Goal: Task Accomplishment & Management: Complete application form

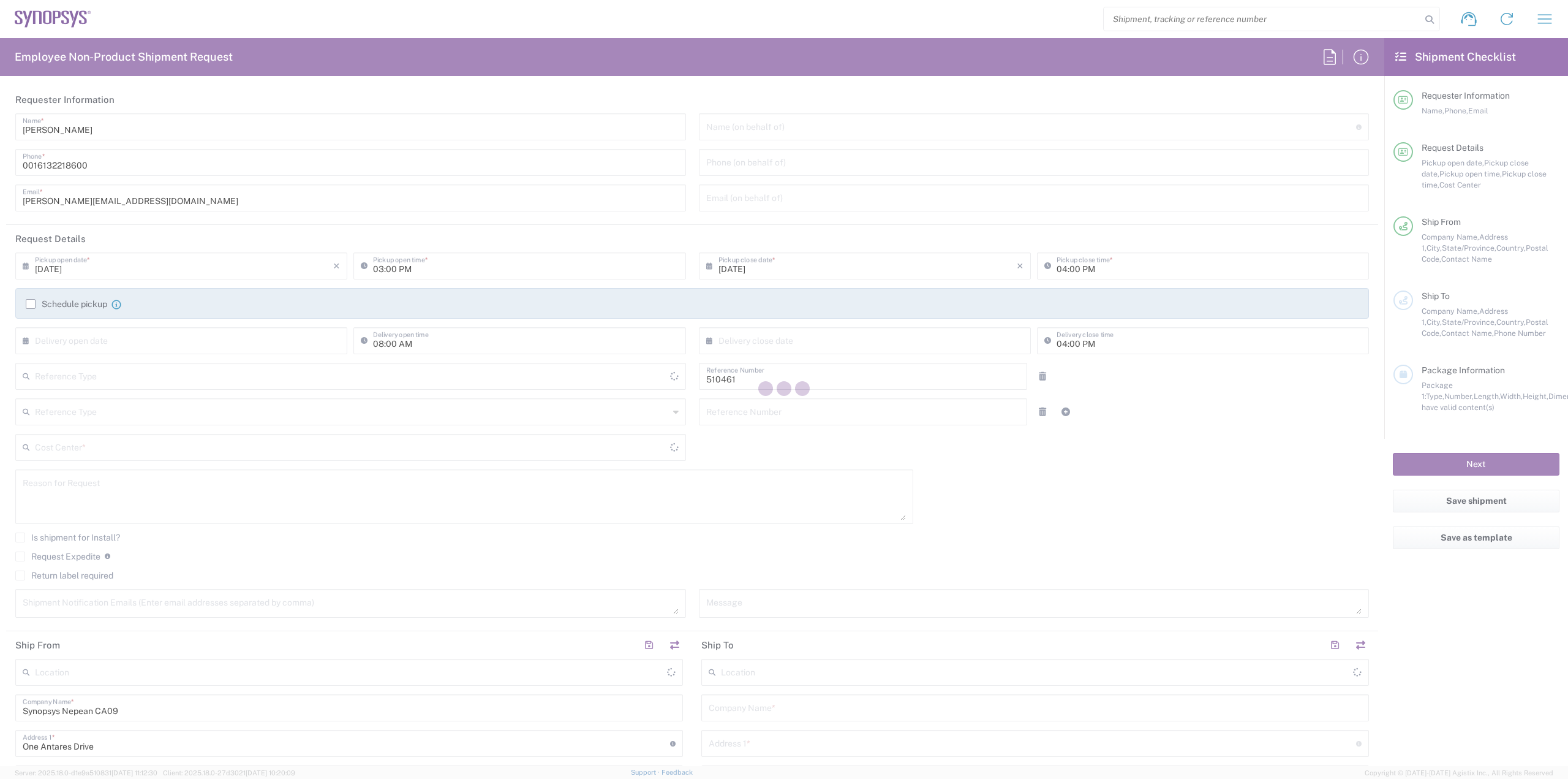
type input "Department"
type input "CA02, SG, MSIP2, R&D 510461"
type input "[GEOGRAPHIC_DATA]"
type input "Delivered at Place"
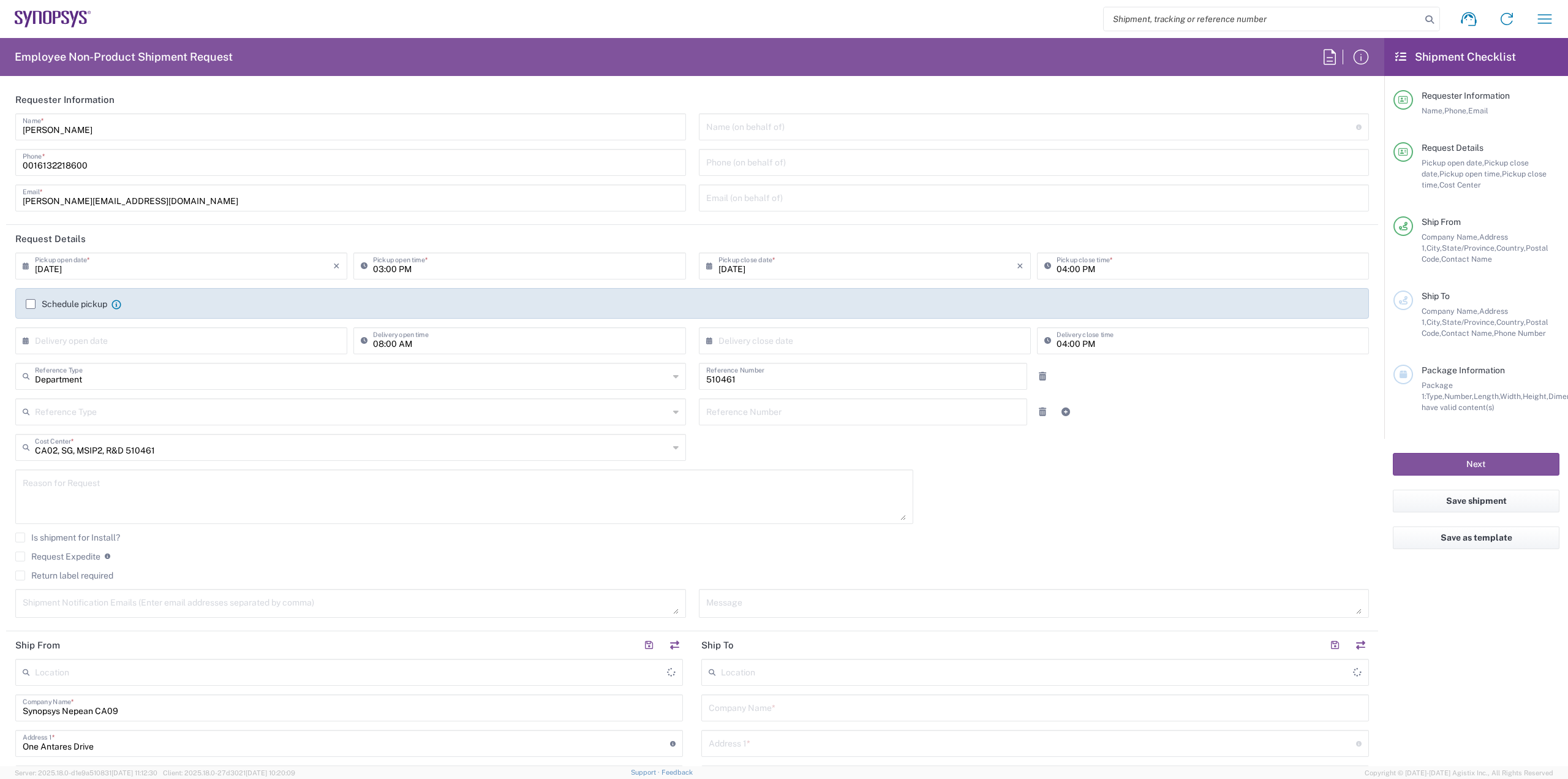
type input "Nepean CA09"
click at [1208, 10] on input "search" at bounding box center [1263, 18] width 317 height 23
paste input "56779047"
type input "56779047"
click at [1432, 27] on icon at bounding box center [1430, 19] width 18 height 18
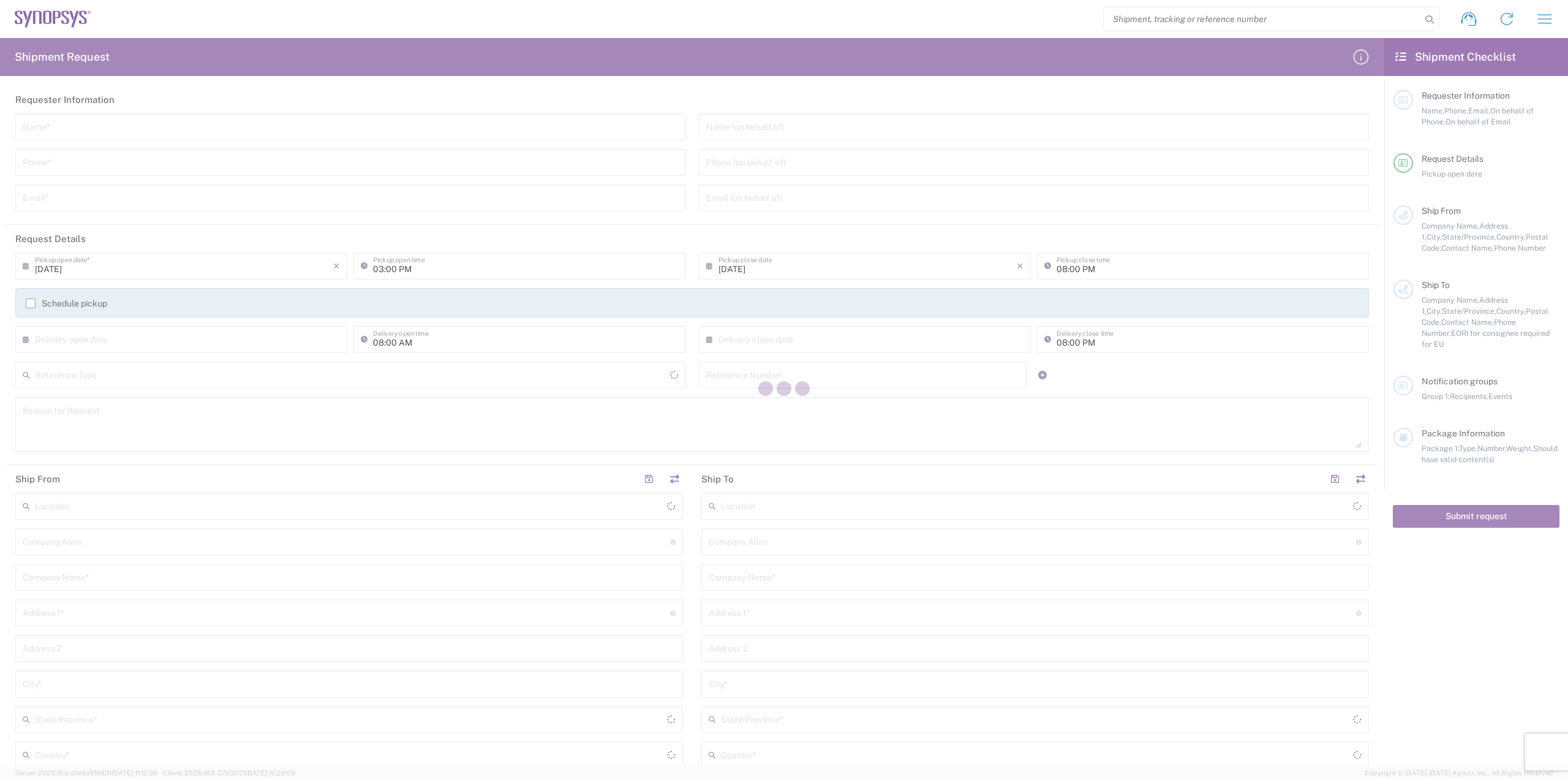
type input "[GEOGRAPHIC_DATA]"
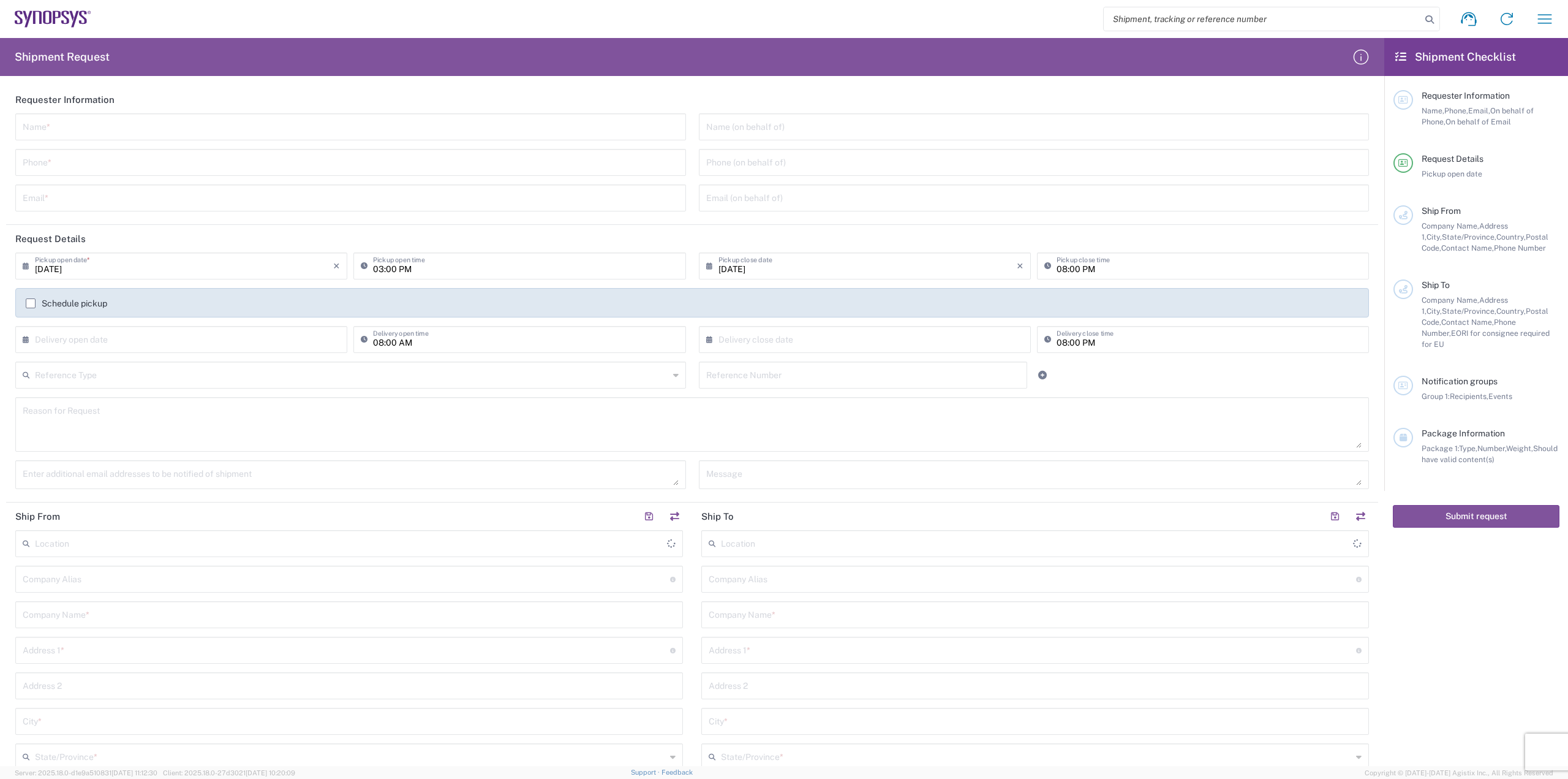
click at [1127, 18] on input "search" at bounding box center [1263, 18] width 317 height 23
paste input "56779047"
type input "56779047"
click at [1429, 16] on icon at bounding box center [1430, 19] width 18 height 18
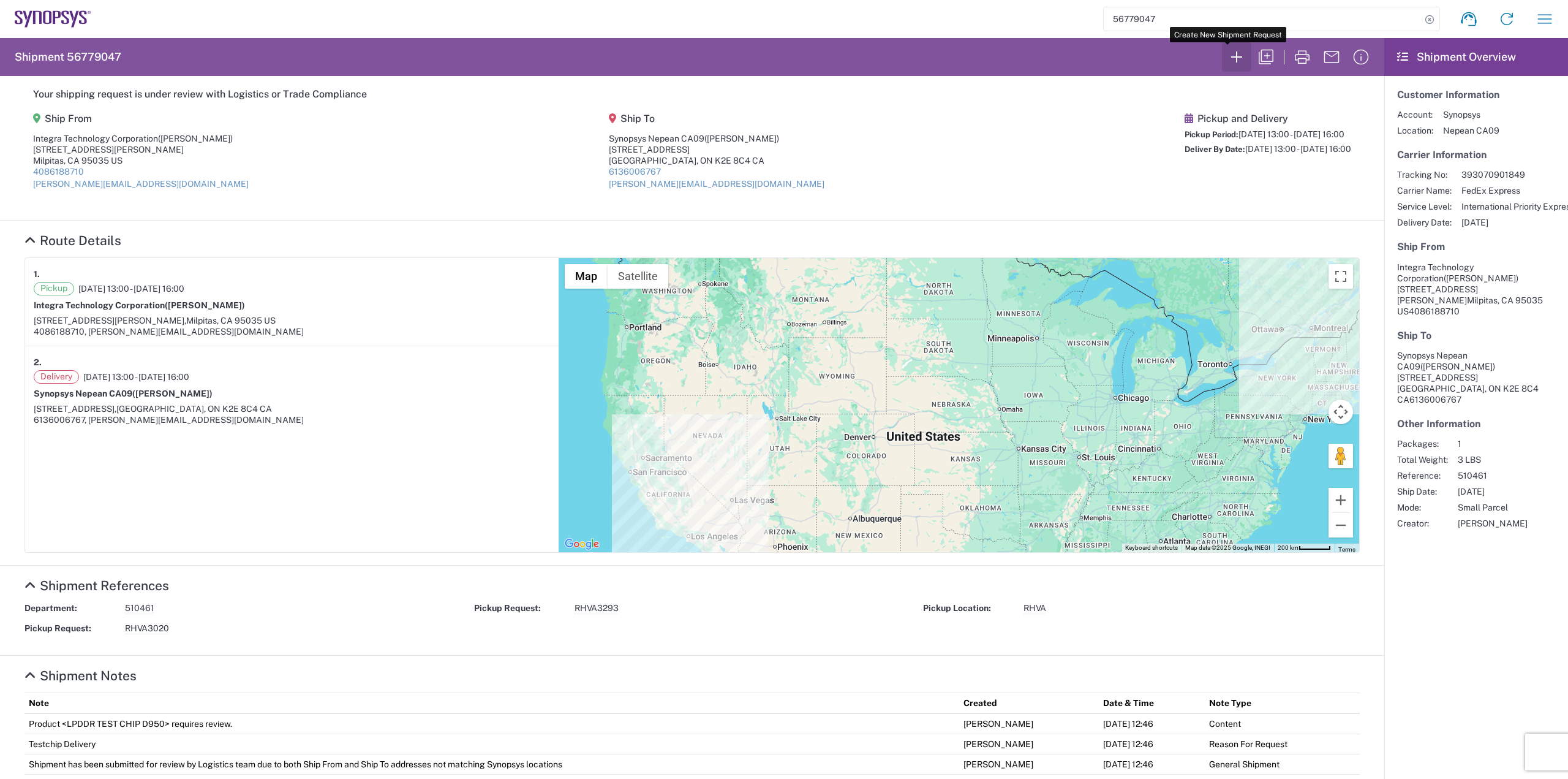
click at [1227, 53] on icon "button" at bounding box center [1236, 56] width 19 height 19
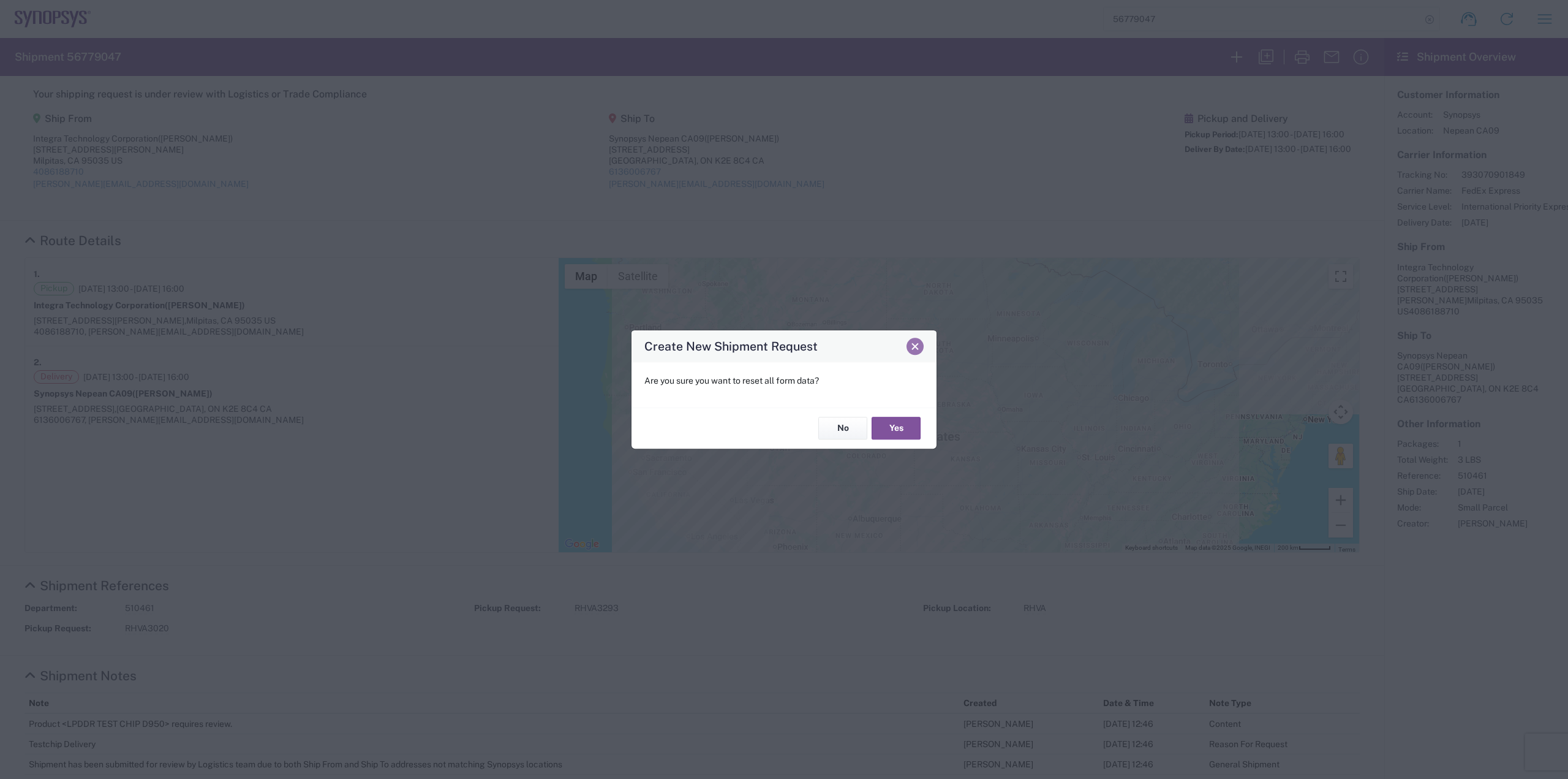
click at [916, 350] on span "Close" at bounding box center [914, 346] width 8 height 8
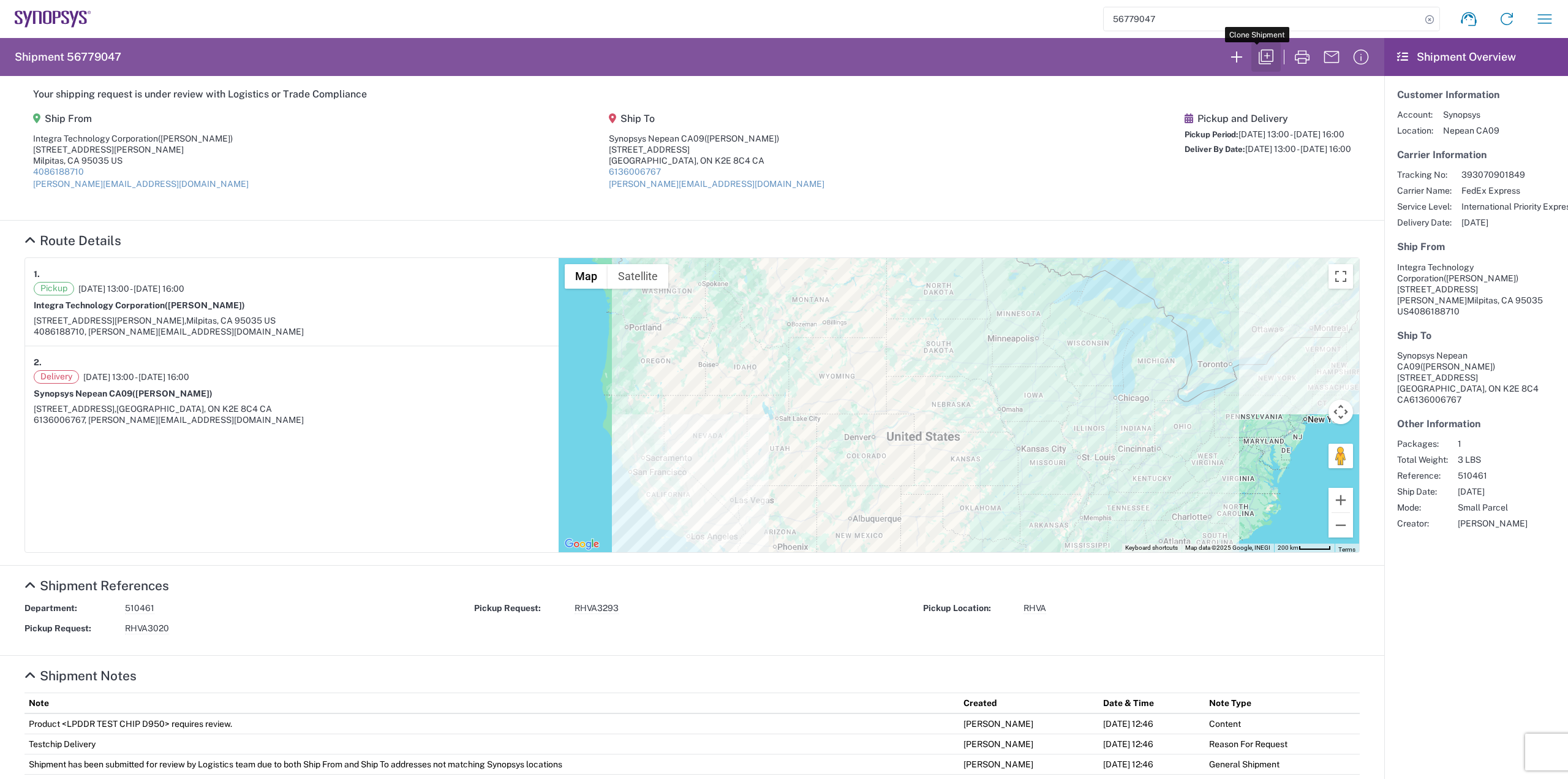
click at [1259, 53] on icon "button" at bounding box center [1266, 56] width 19 height 19
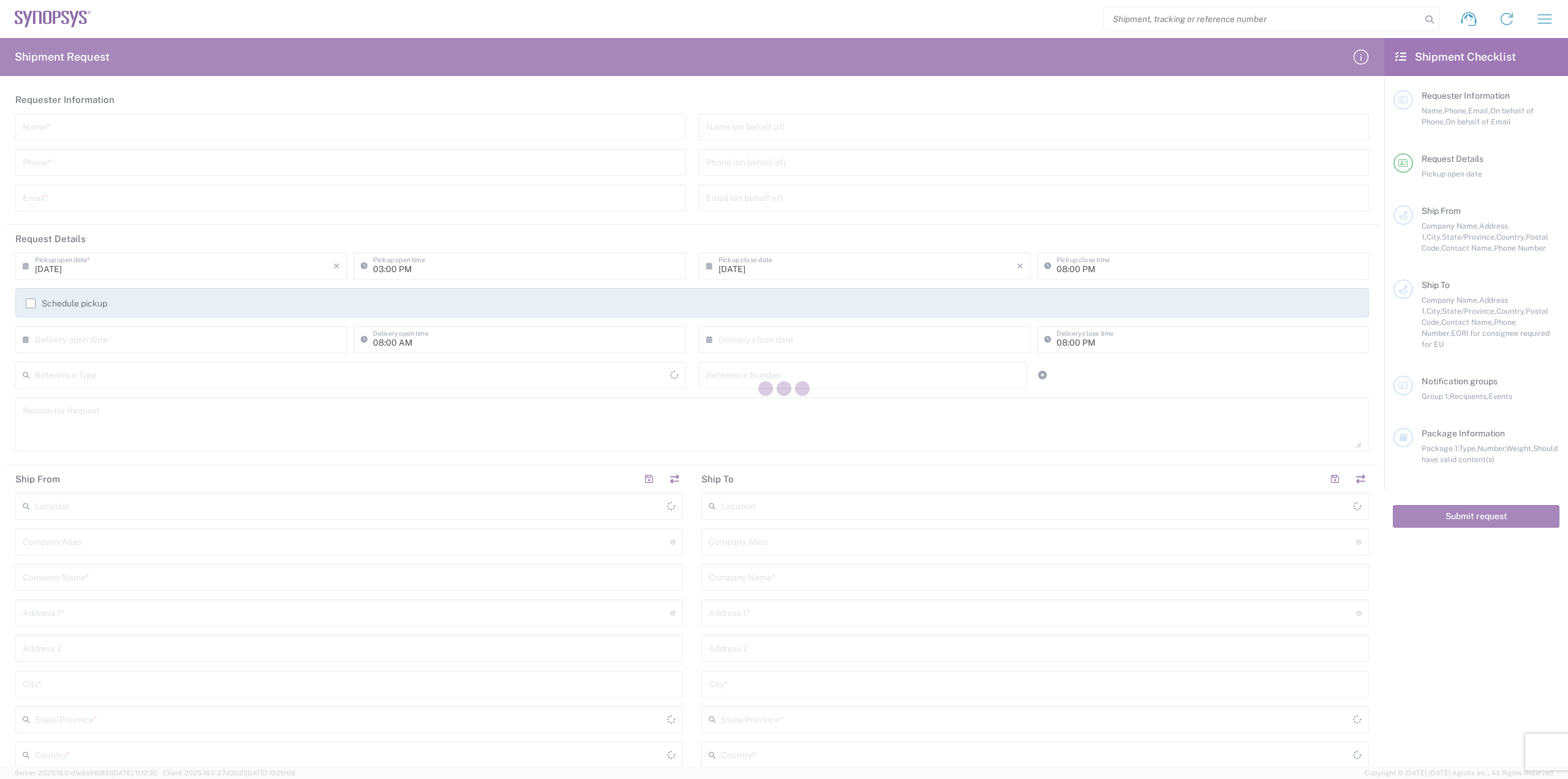
click at [1157, 21] on div at bounding box center [784, 389] width 1568 height 779
type input "[GEOGRAPHIC_DATA]"
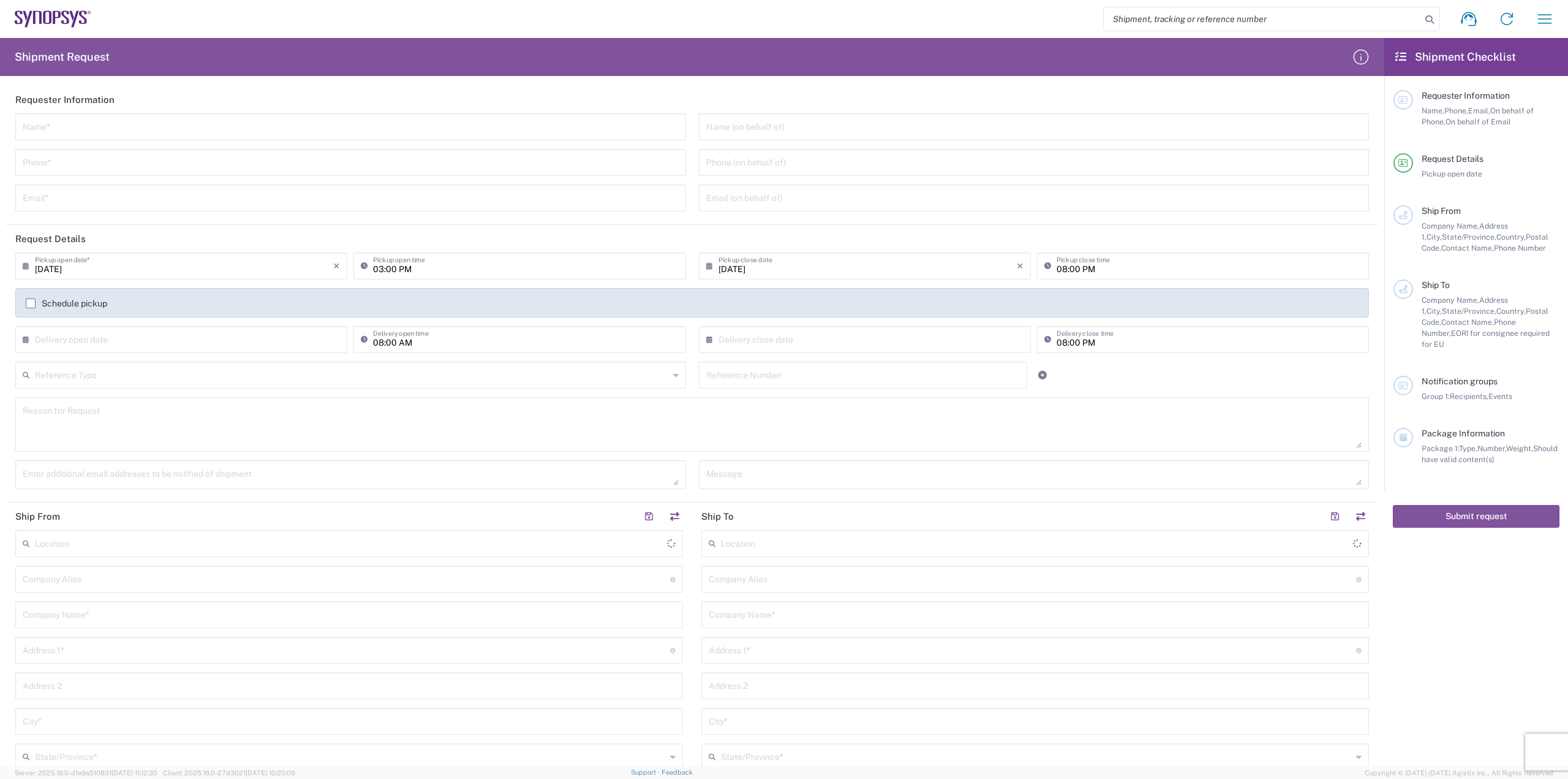
click at [1157, 21] on input "search" at bounding box center [1263, 18] width 317 height 23
paste input "56778209"
type input "56778209"
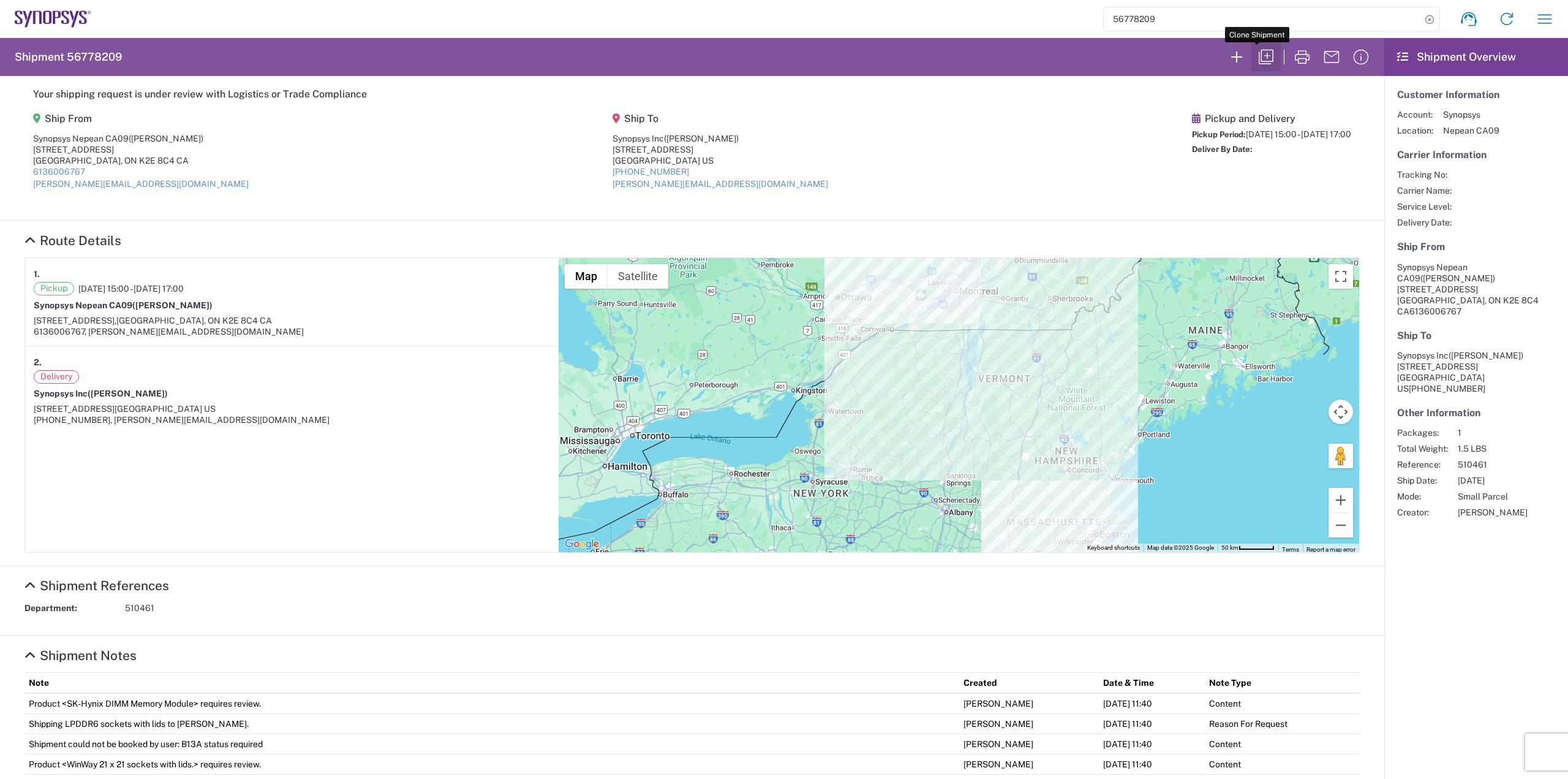
click at [1256, 59] on icon "button" at bounding box center [1266, 56] width 19 height 19
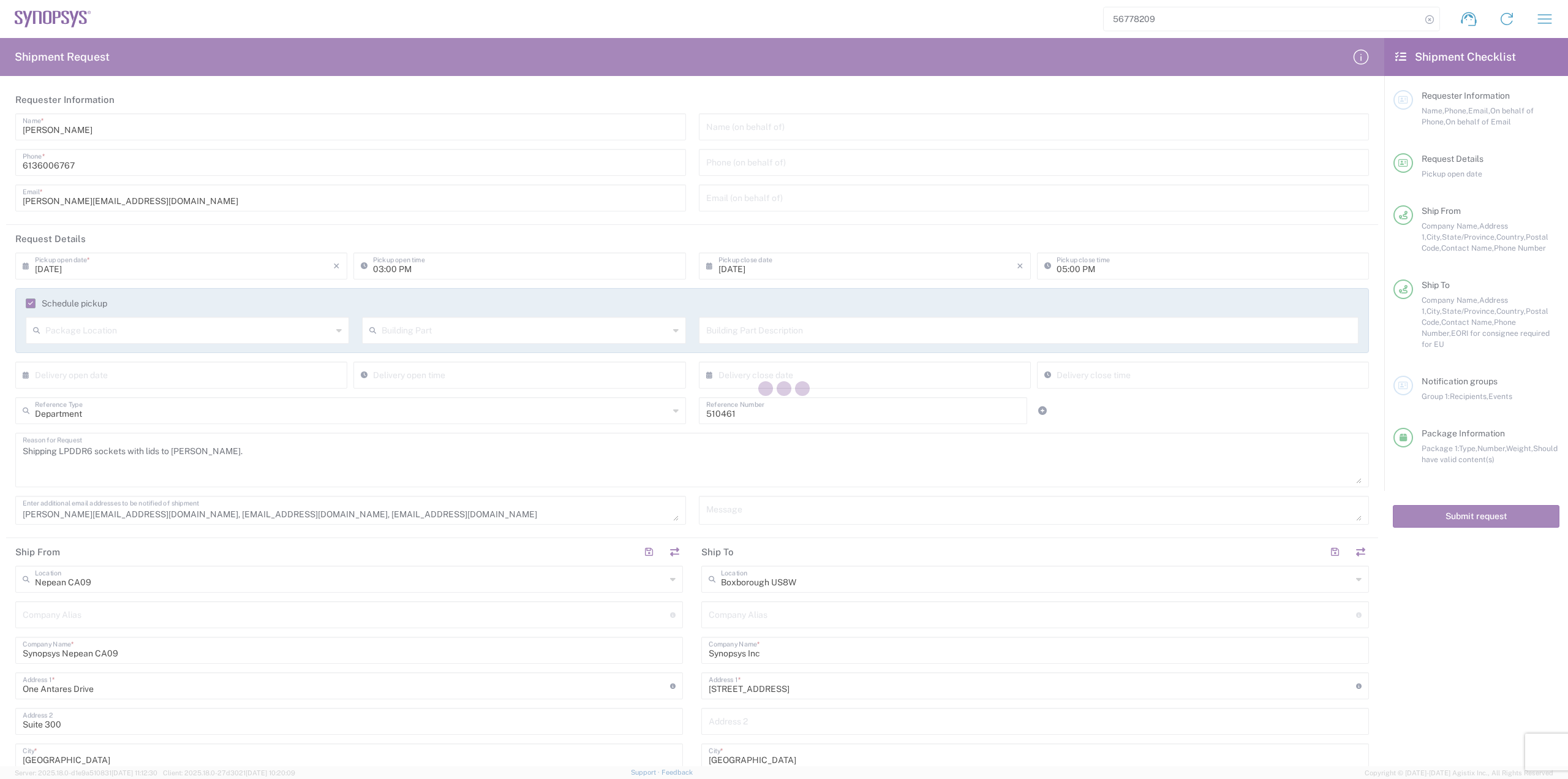
type input "[GEOGRAPHIC_DATA]"
type input "[US_STATE]"
type input "Large Box"
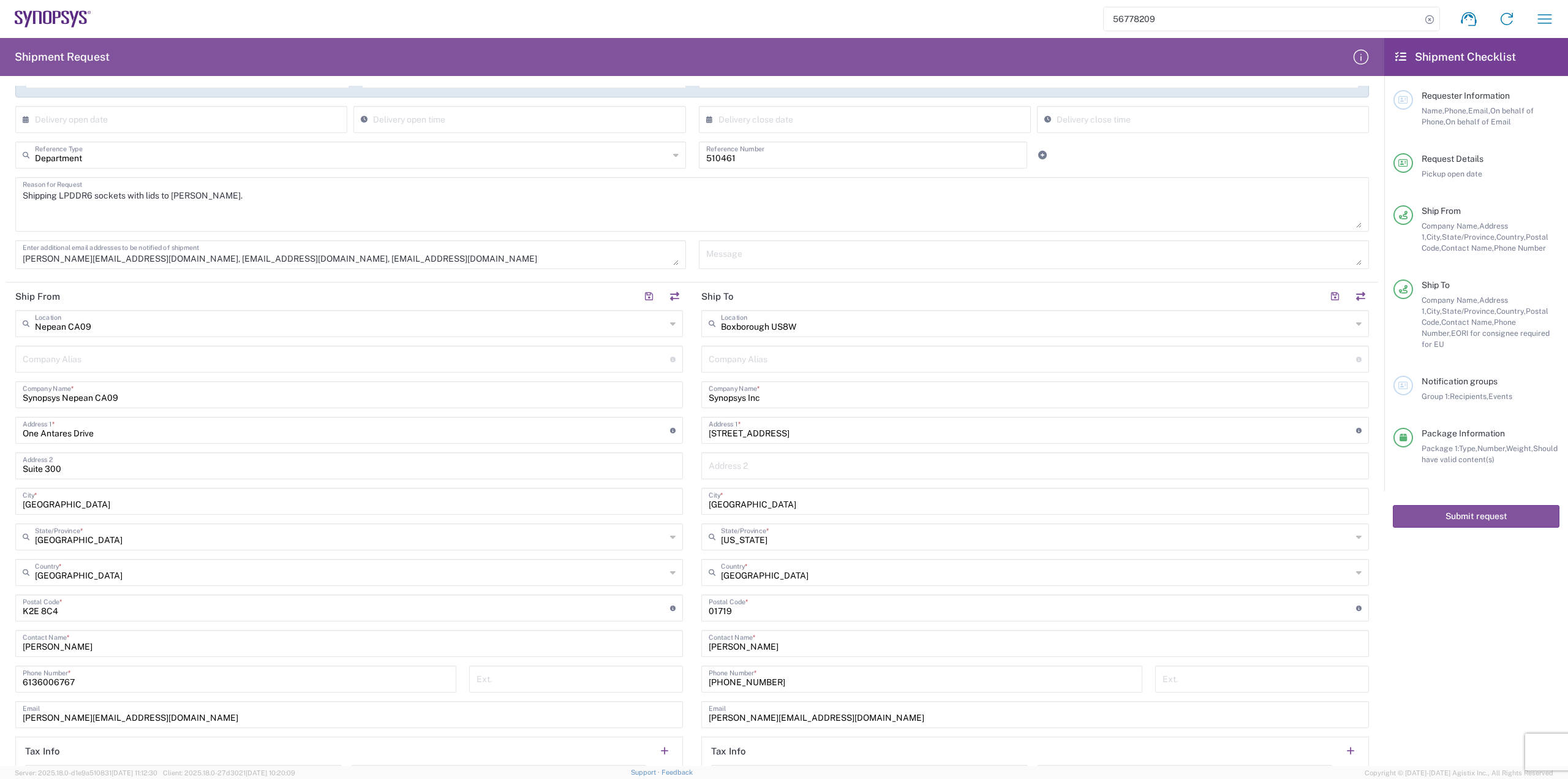
scroll to position [368, 0]
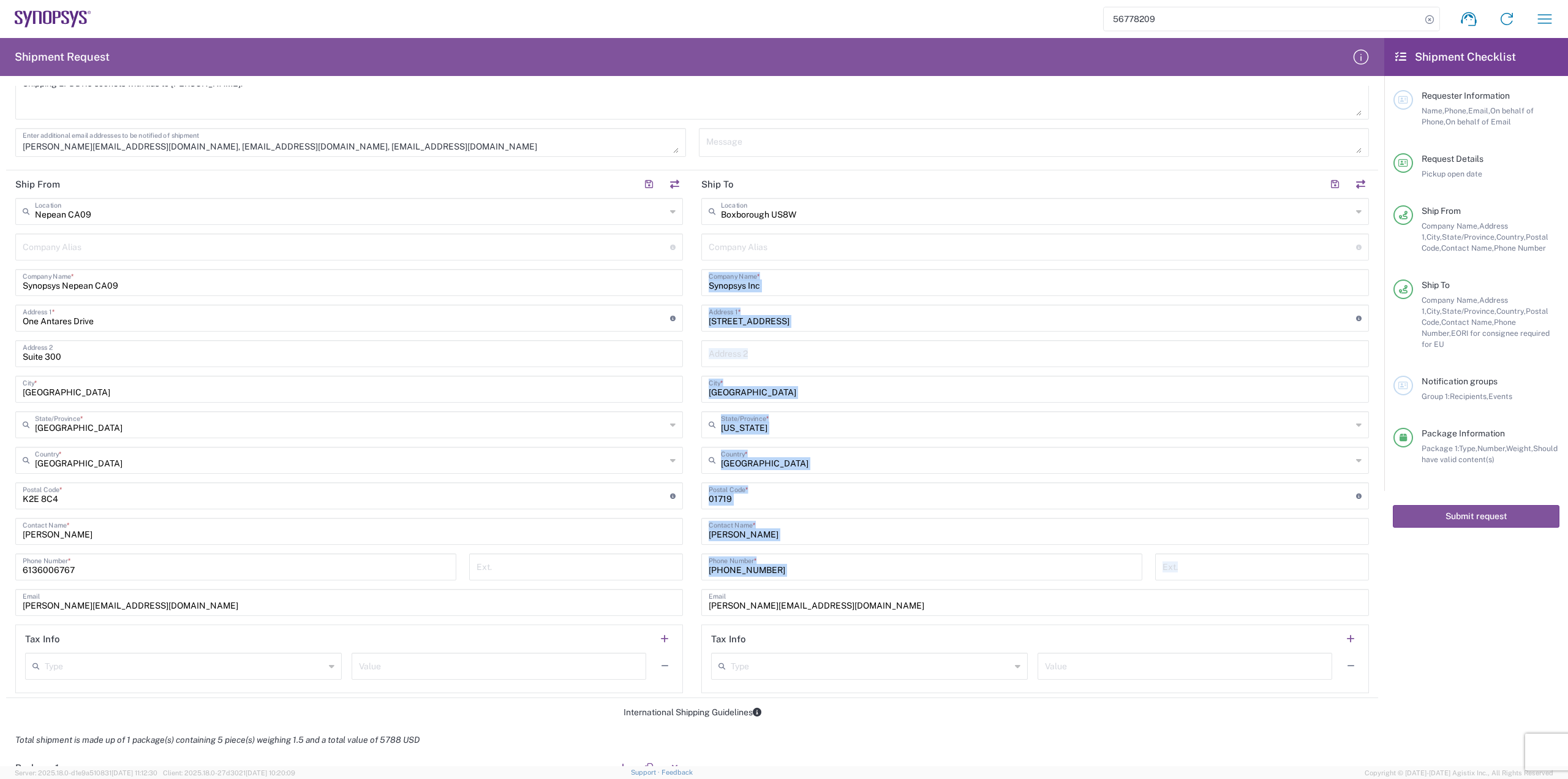
drag, startPoint x: 702, startPoint y: 279, endPoint x: 776, endPoint y: 606, distance: 335.3
click at [776, 606] on div "Boxborough US8W Location Boxborough US8W Aachen DE04 Agrate Brianza IT01 Aschhe…" at bounding box center [1035, 445] width 667 height 495
copy div "Company Name * Address 1 * For cross streets use street names with '&' or 'and'…"
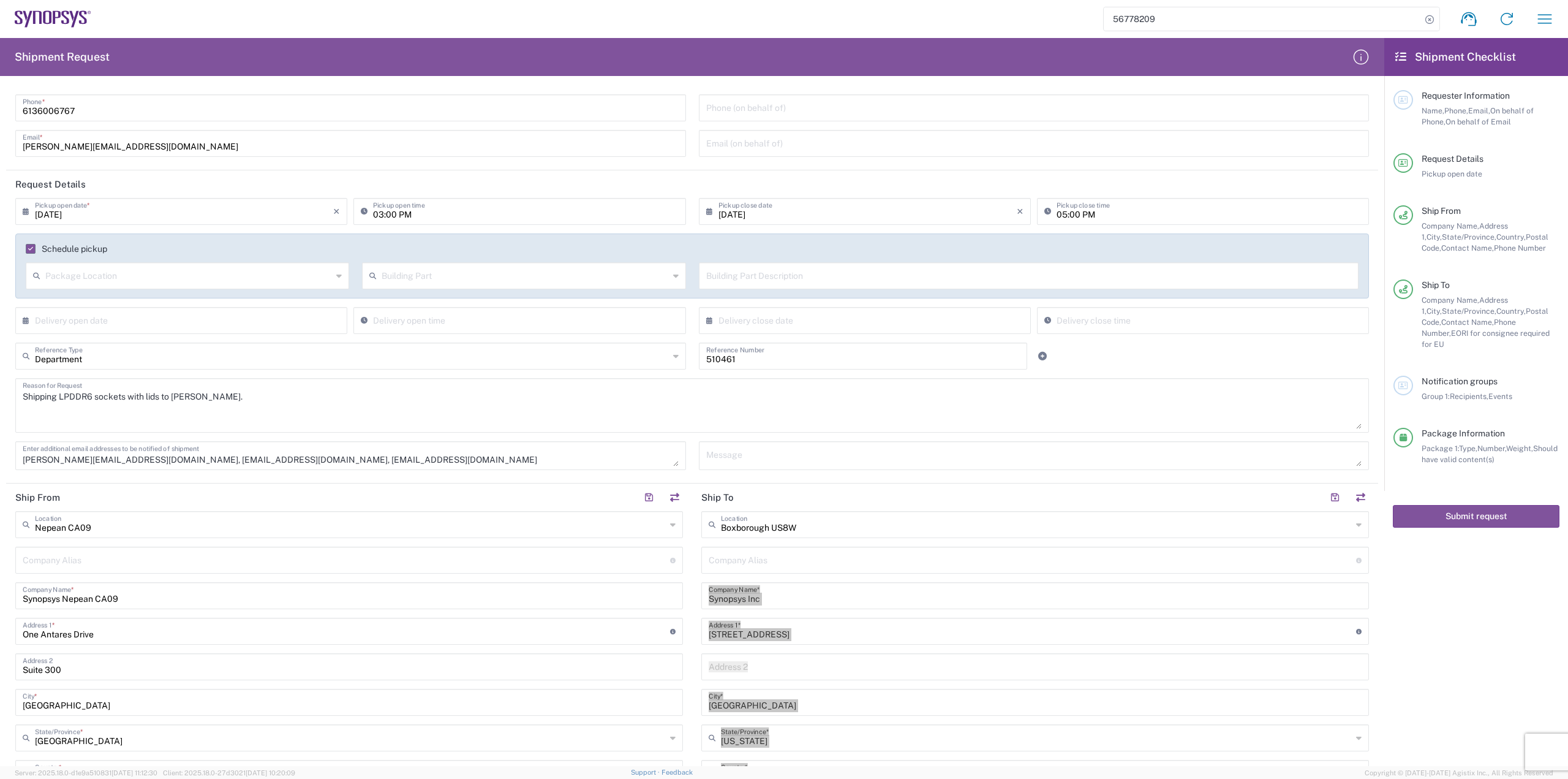
scroll to position [0, 0]
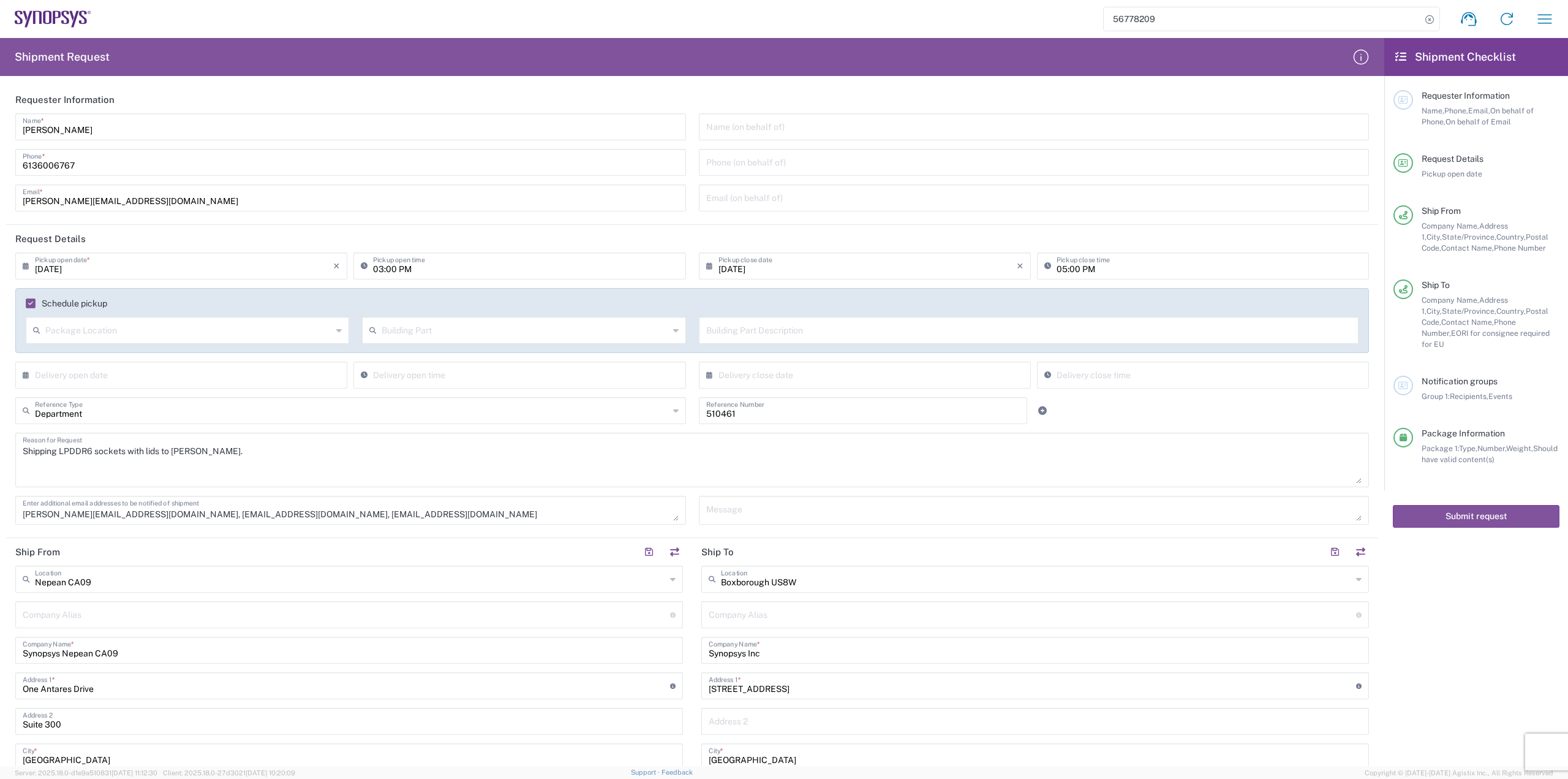
click at [1161, 19] on input "56778209" at bounding box center [1263, 18] width 317 height 23
drag, startPoint x: 1097, startPoint y: 21, endPoint x: 922, endPoint y: 40, distance: 176.0
click at [922, 40] on agx-forms-host "56778209 Ship ID Ship From Ship To Tracking Nu. Status Ship ID 56778209 Ship Fr…" at bounding box center [784, 389] width 1568 height 779
type input "Betatron"
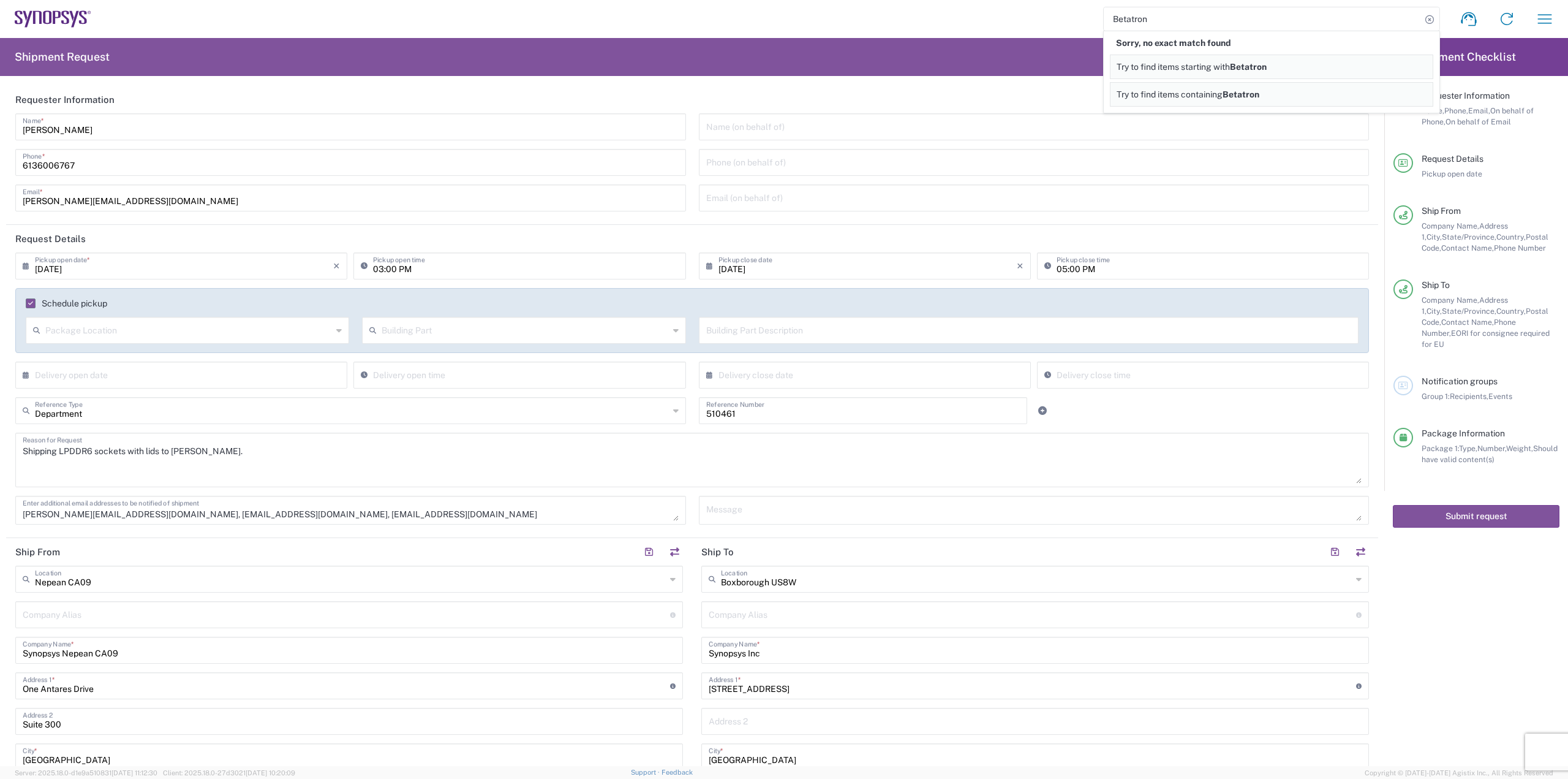
click at [1179, 70] on span "Try to find items starting with" at bounding box center [1173, 66] width 113 height 10
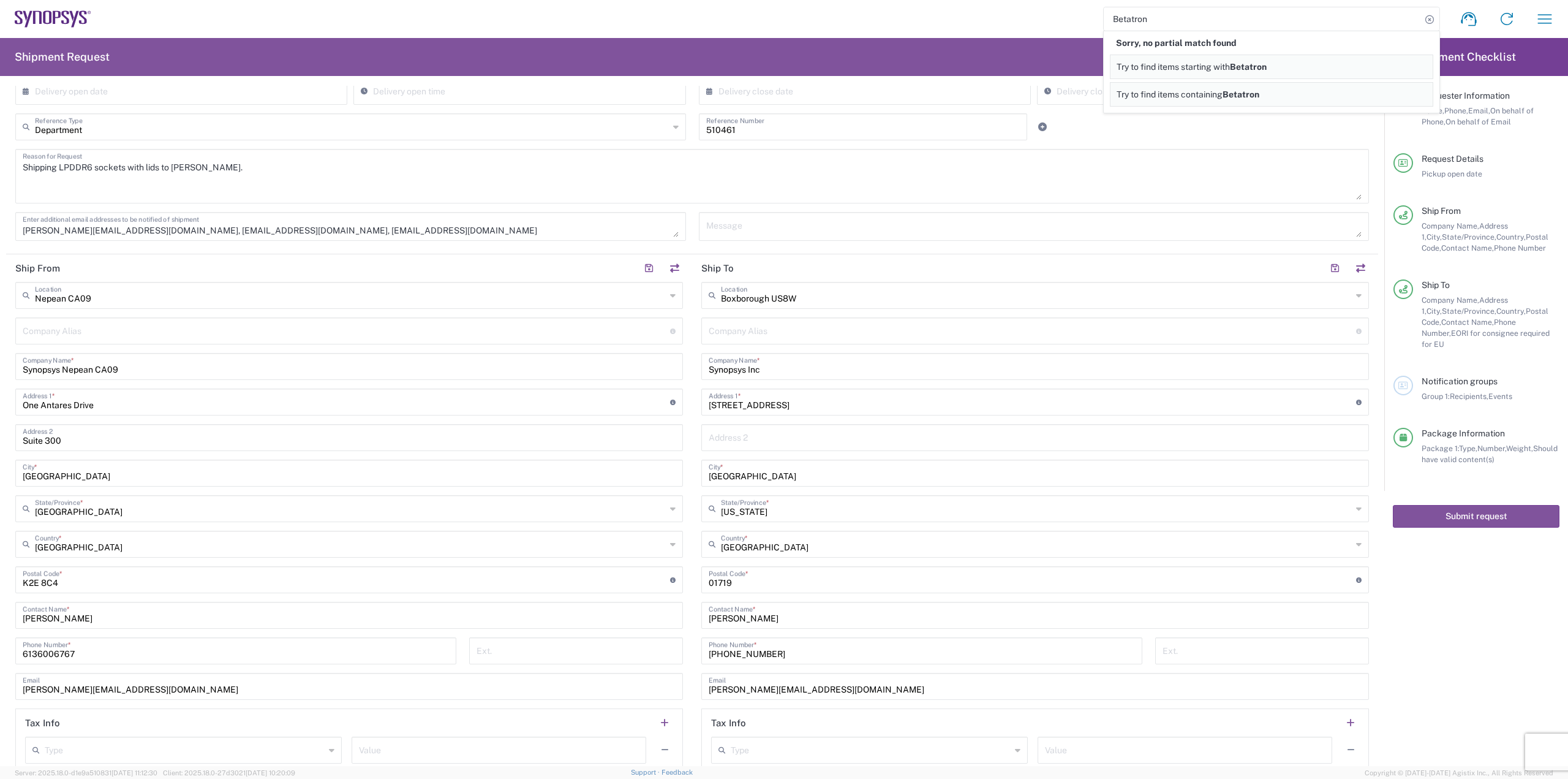
scroll to position [368, 0]
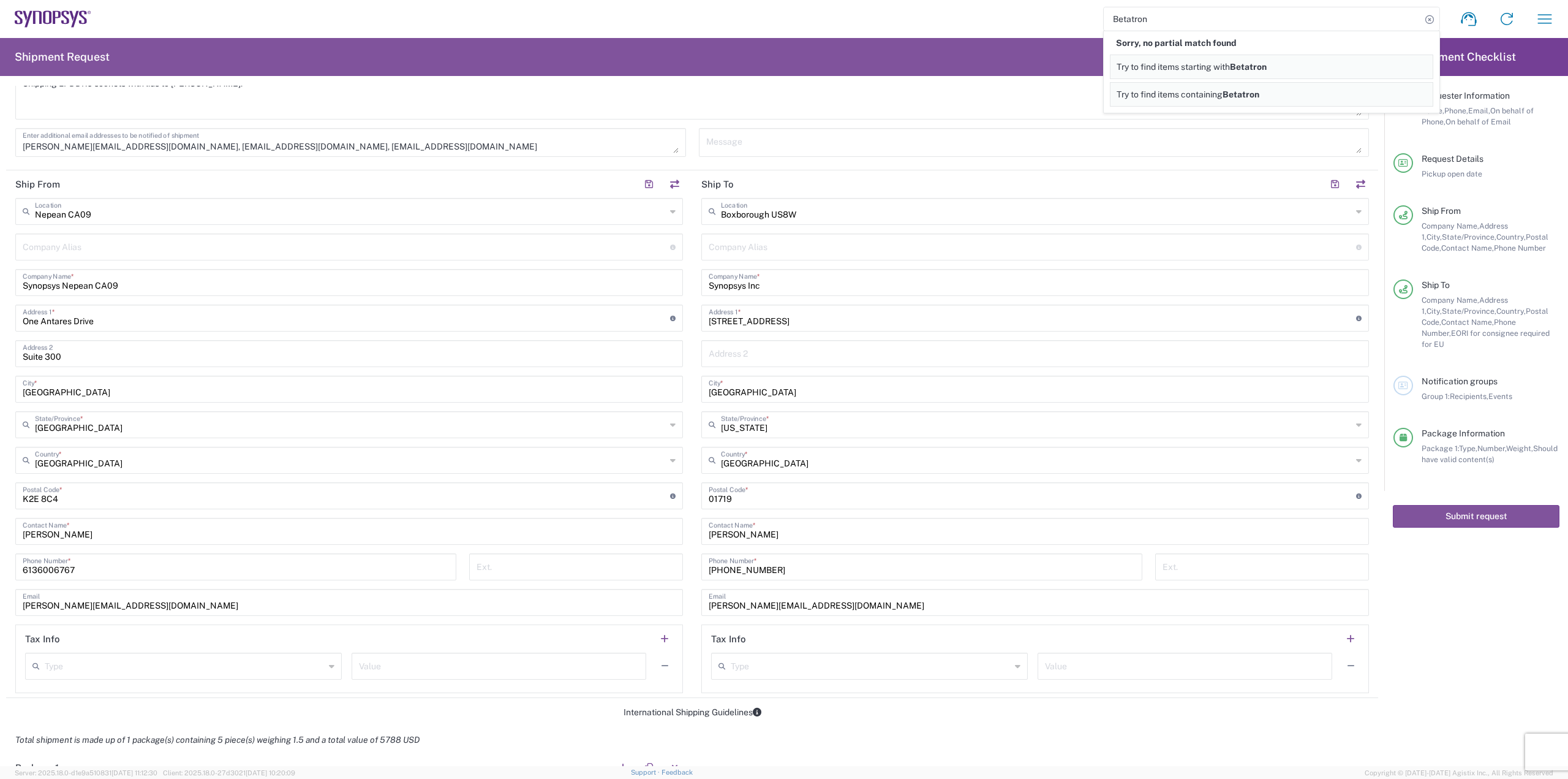
drag, startPoint x: 1185, startPoint y: 15, endPoint x: 794, endPoint y: 12, distance: 391.0
click at [796, 12] on div "Betatron Sorry, no partial match found Try to find items starting with Betatron…" at bounding box center [828, 19] width 1473 height 30
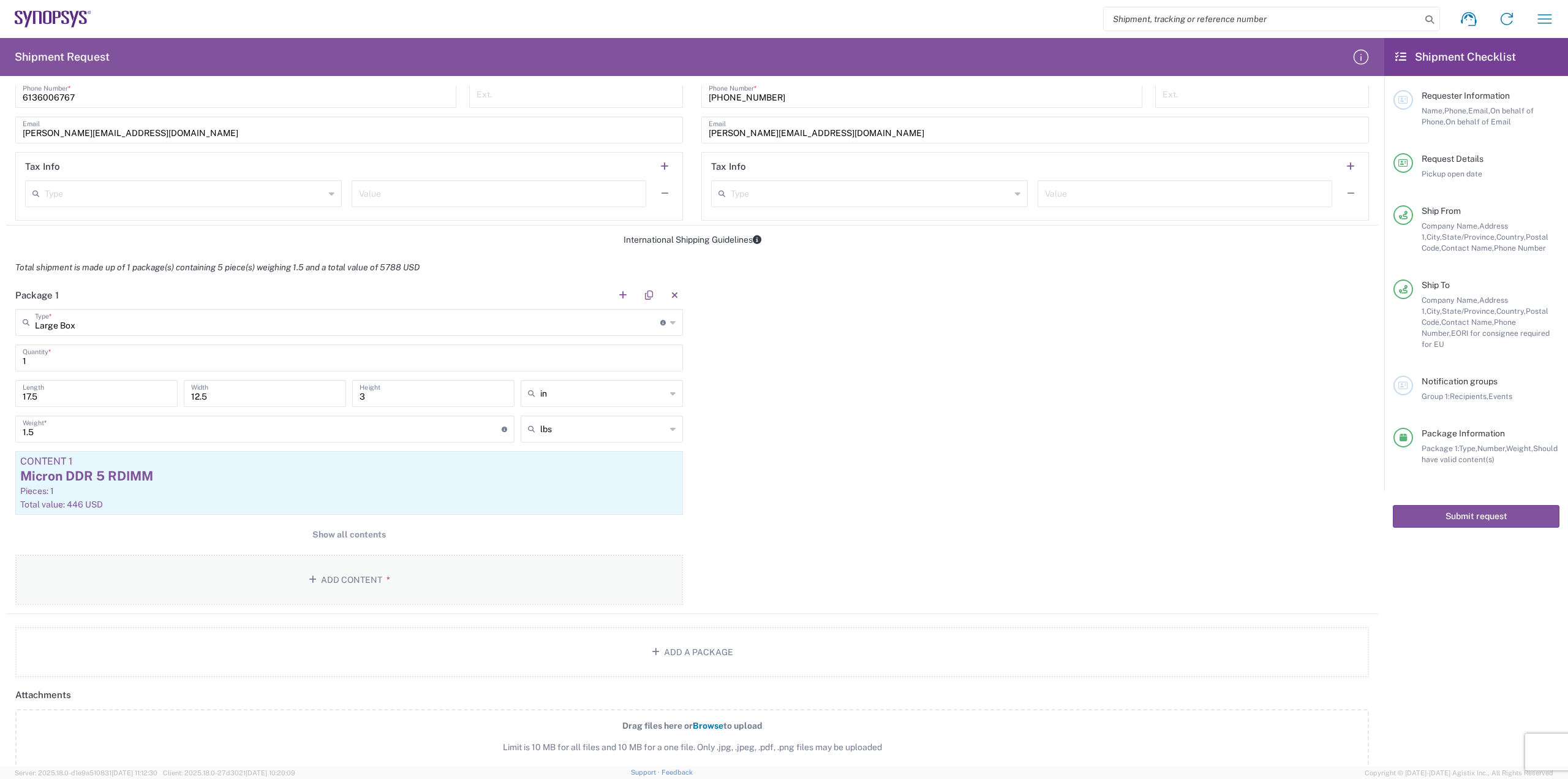
scroll to position [797, 0]
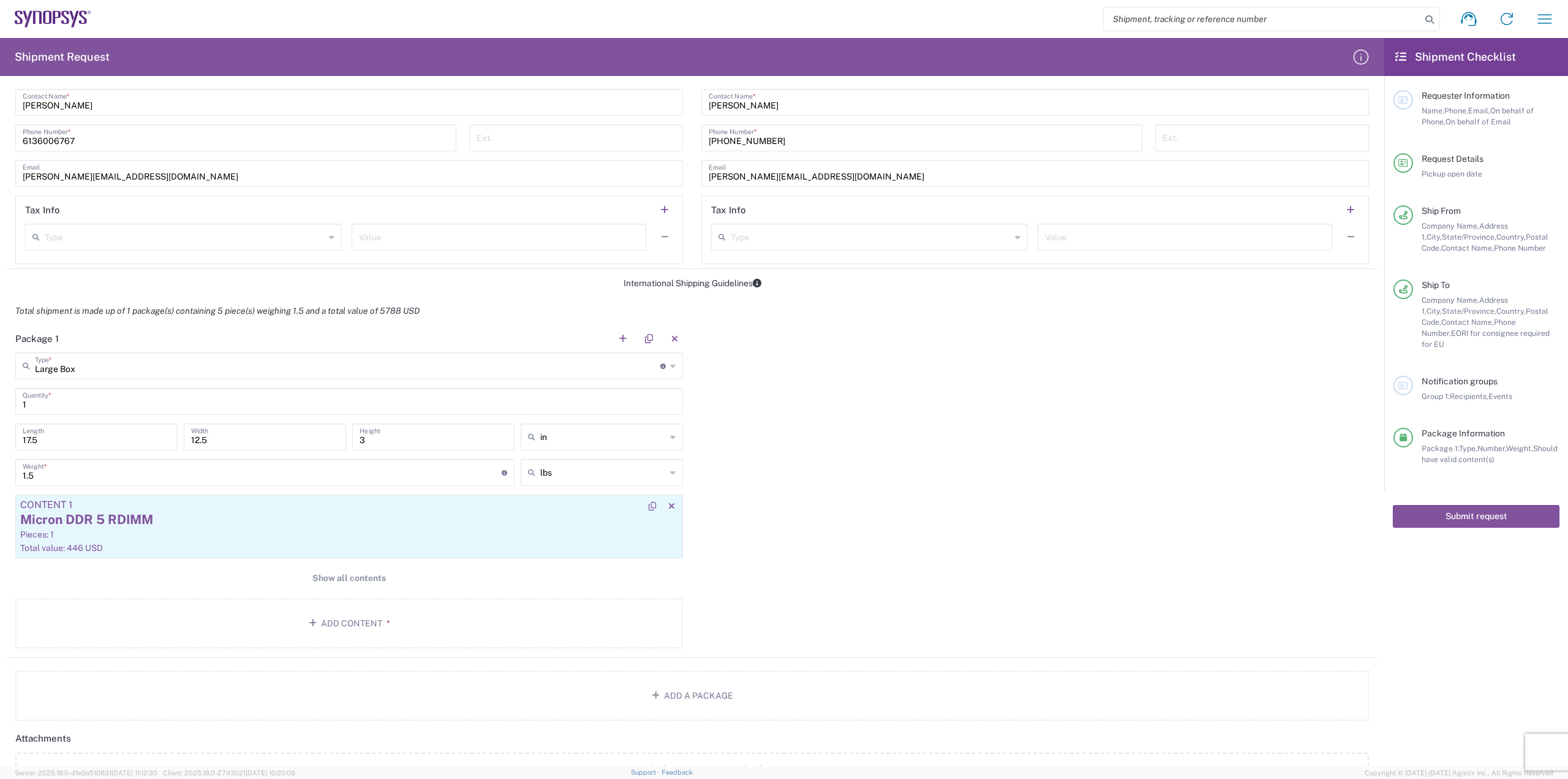
click at [182, 538] on div "Pieces: 1" at bounding box center [349, 535] width 658 height 11
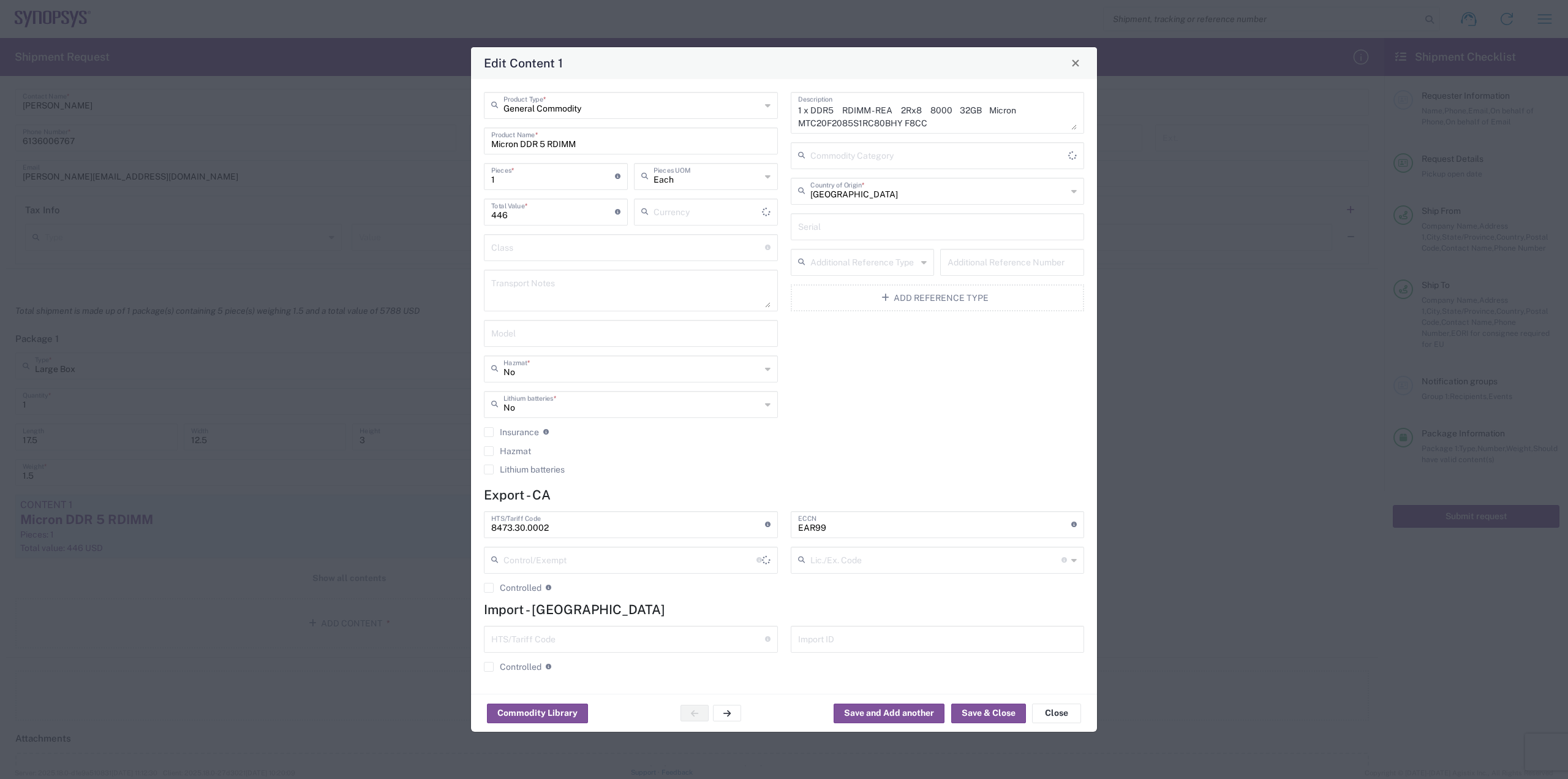
type input "US Dollar"
drag, startPoint x: 582, startPoint y: 143, endPoint x: 463, endPoint y: 144, distance: 119.0
click at [463, 144] on div "Edit Content 1 General Commodity Product Type * Micron DDR 5 RDIMM Product Name…" at bounding box center [784, 389] width 1568 height 779
drag, startPoint x: 1073, startPoint y: 75, endPoint x: 1077, endPoint y: 68, distance: 8.1
click at [1073, 74] on div "Edit Content 1" at bounding box center [784, 63] width 626 height 32
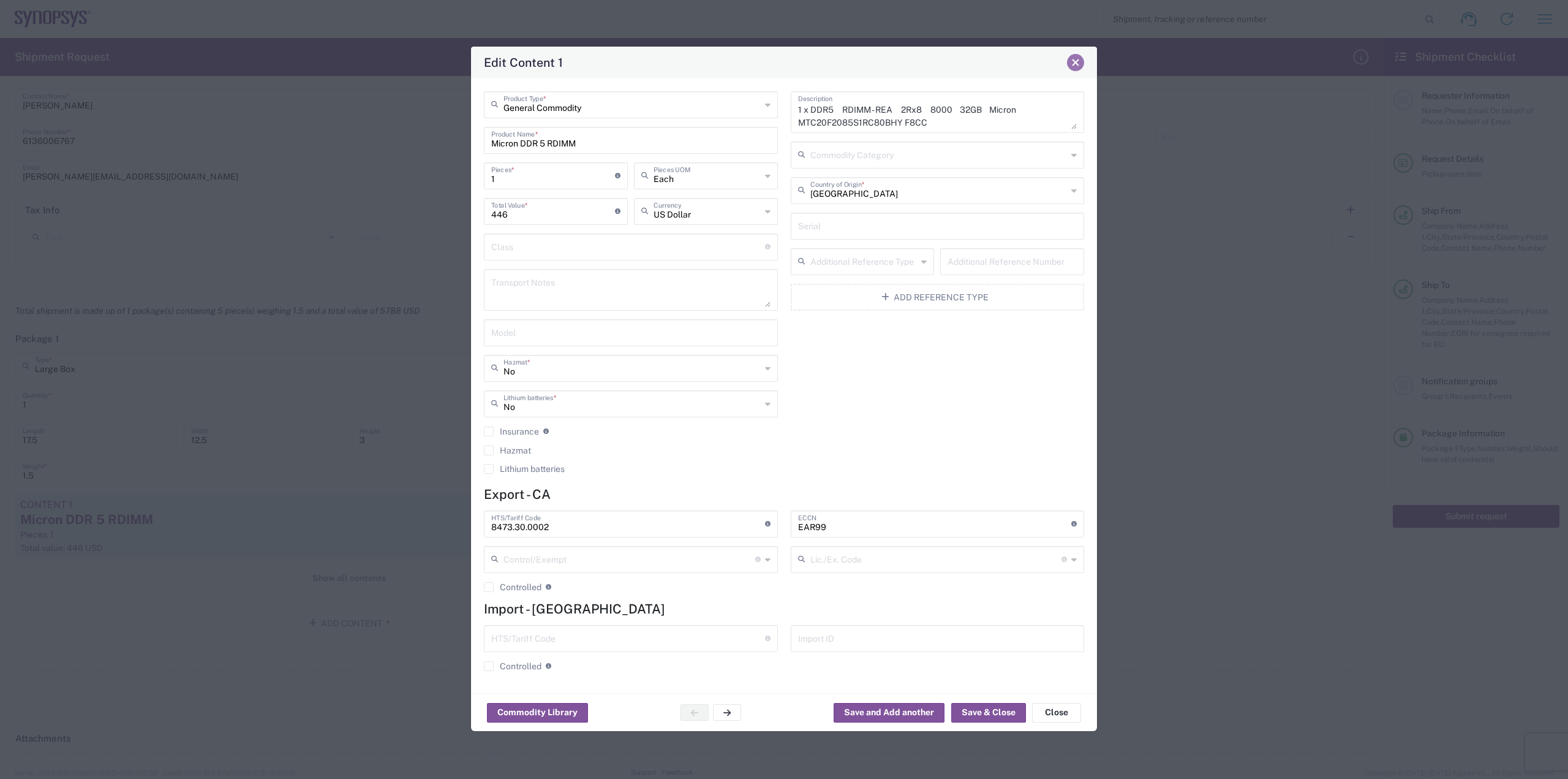
click at [1079, 65] on span "Close" at bounding box center [1075, 62] width 8 height 8
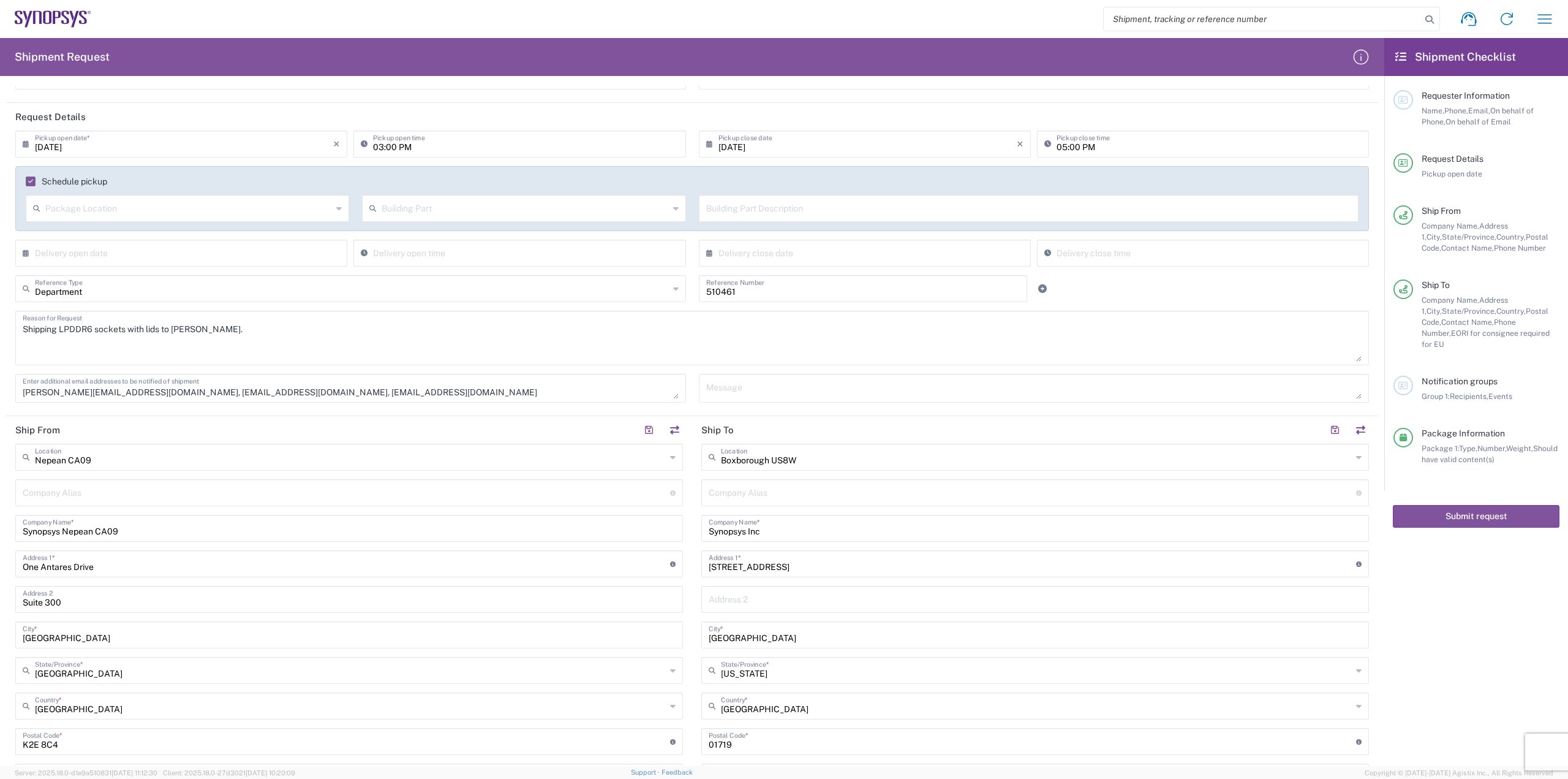
scroll to position [0, 0]
